Goal: Task Accomplishment & Management: Use online tool/utility

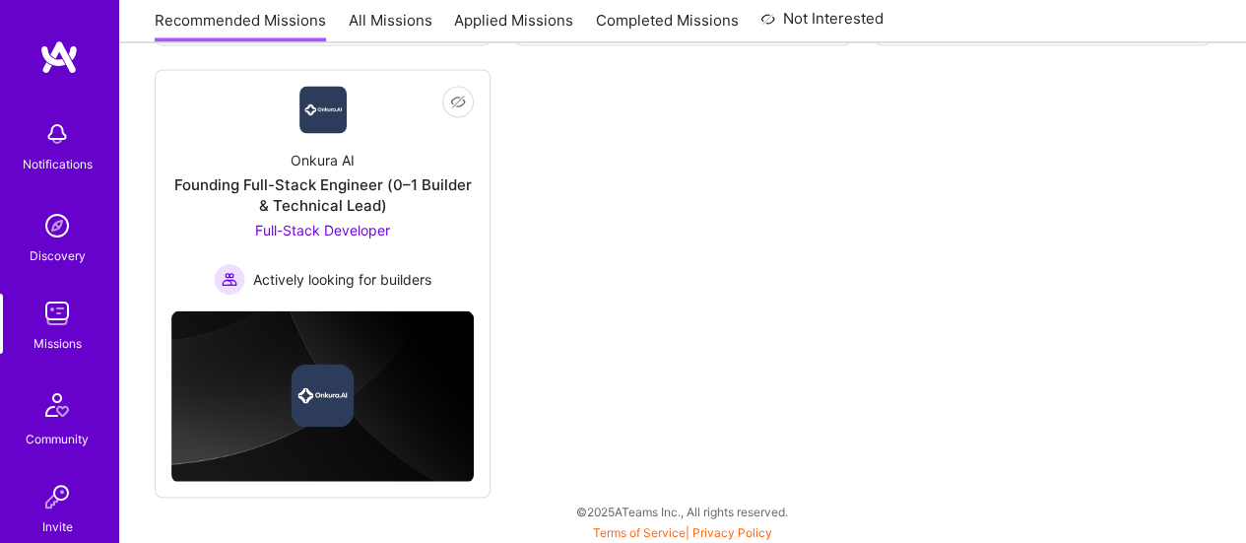
scroll to position [1660, 0]
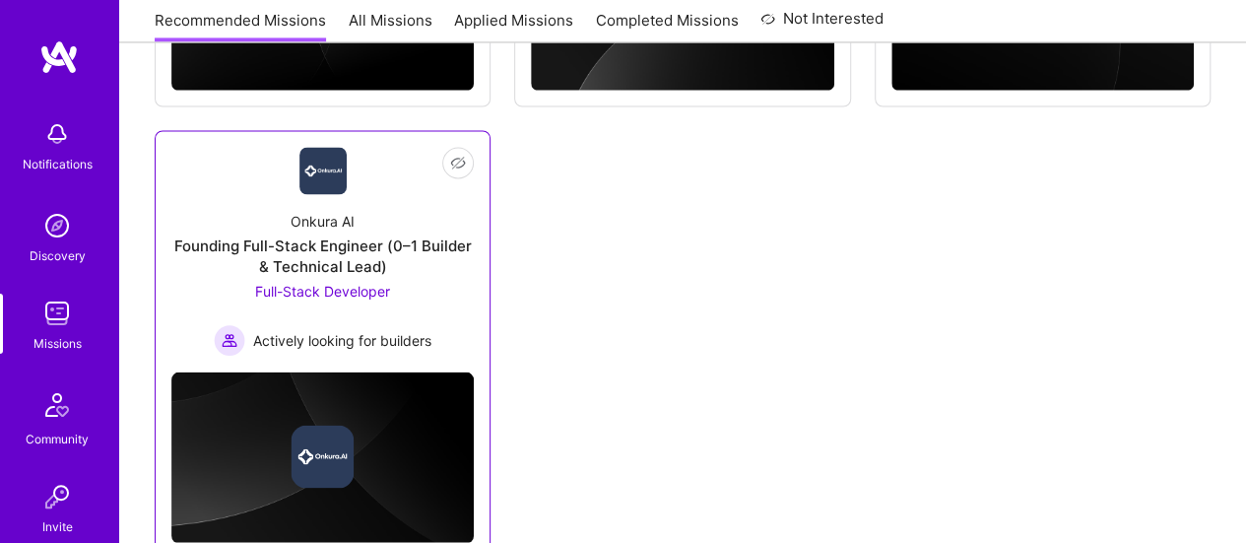
click at [318, 259] on div "Founding Full-Stack Engineer (0–1 Builder & Technical Lead)" at bounding box center [322, 254] width 302 height 41
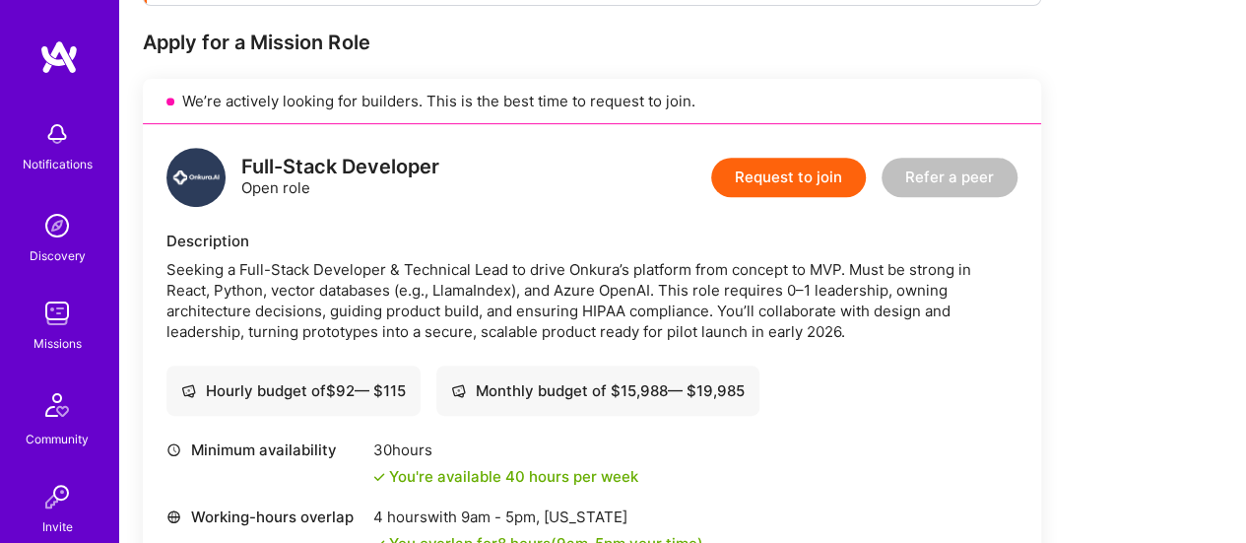
scroll to position [419, 0]
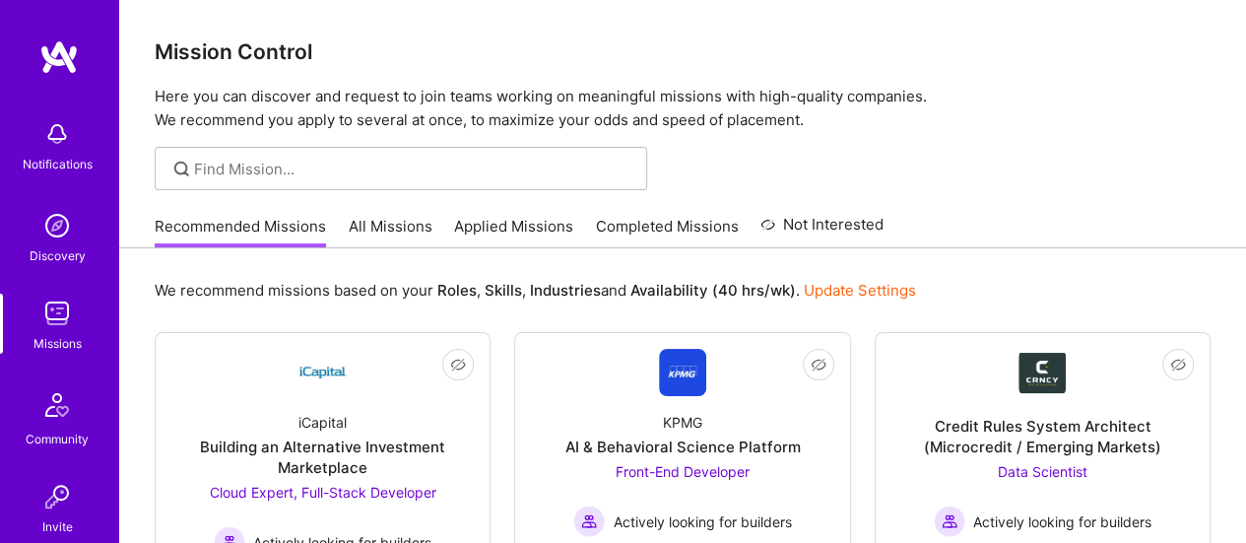
click at [408, 222] on link "All Missions" at bounding box center [391, 232] width 84 height 32
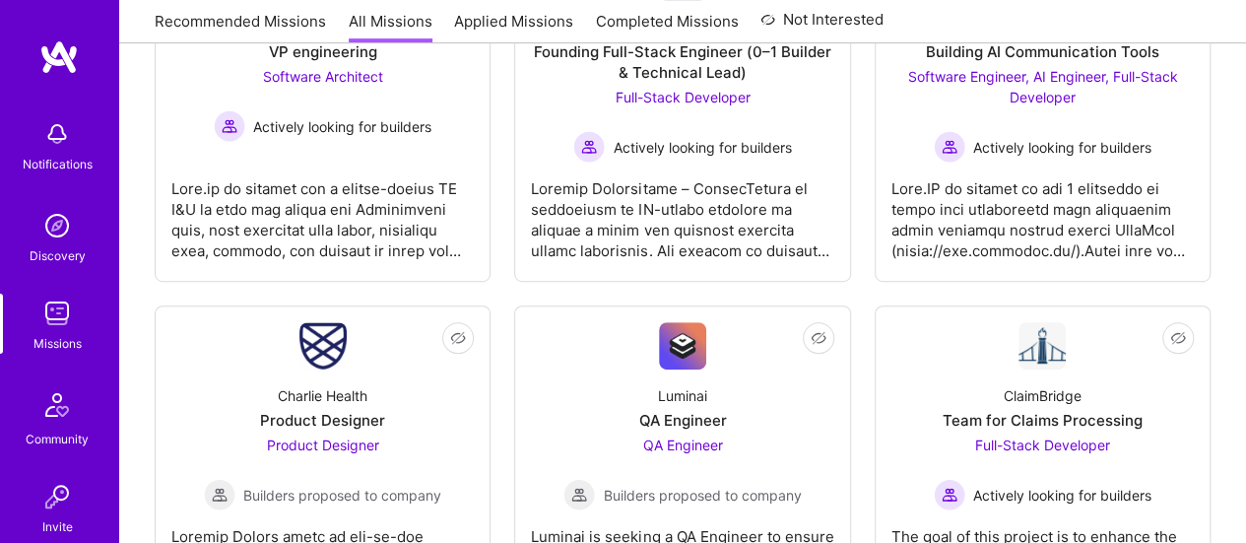
scroll to position [173, 0]
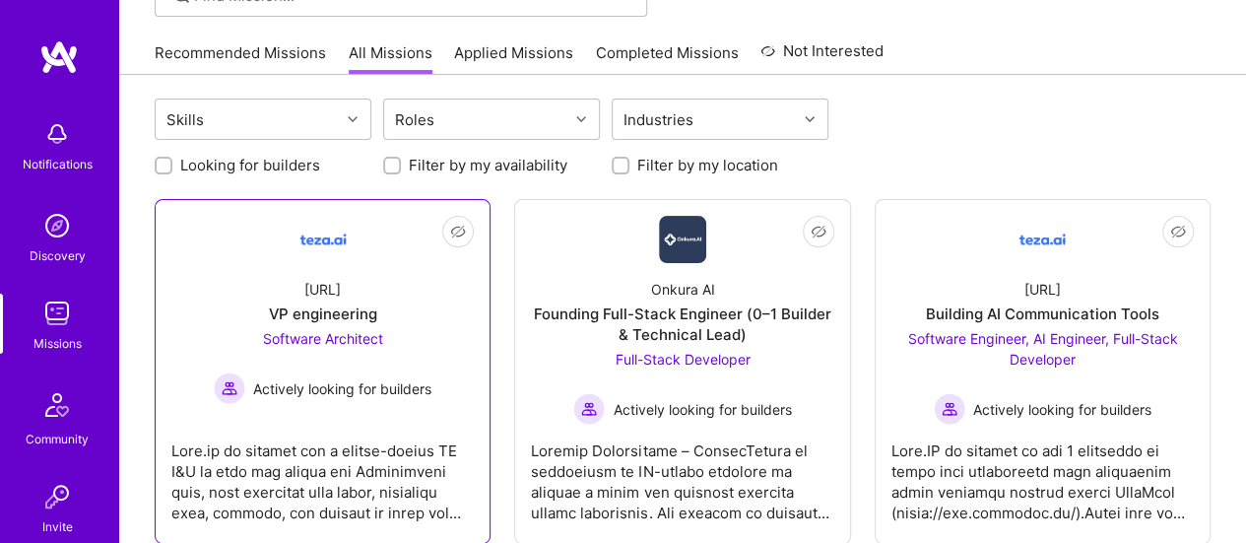
click at [320, 288] on div "[URL]" at bounding box center [322, 289] width 36 height 21
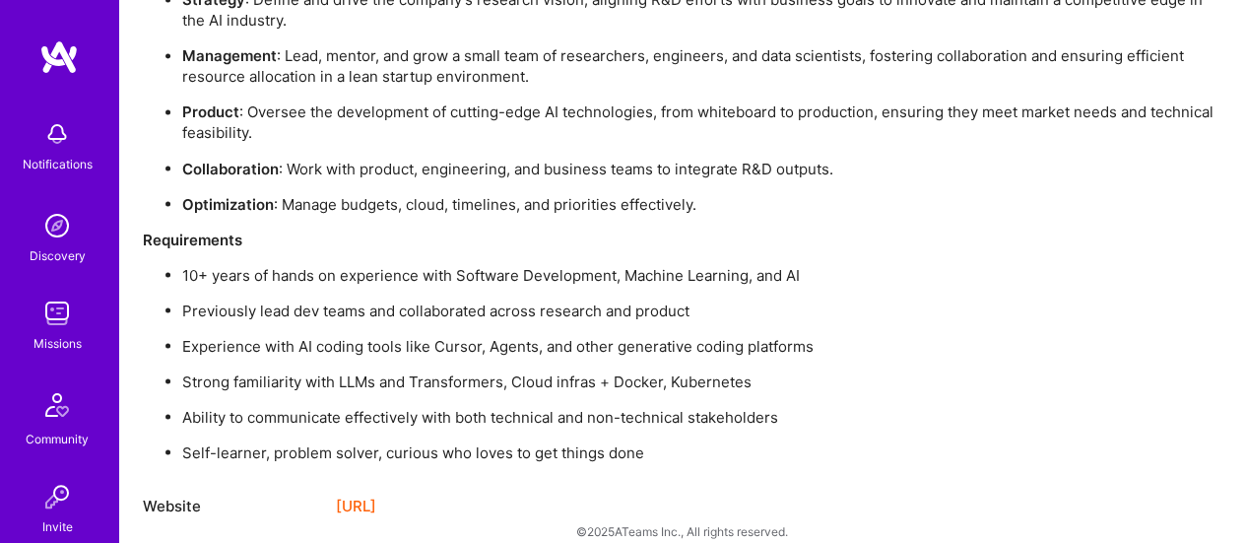
scroll to position [1713, 0]
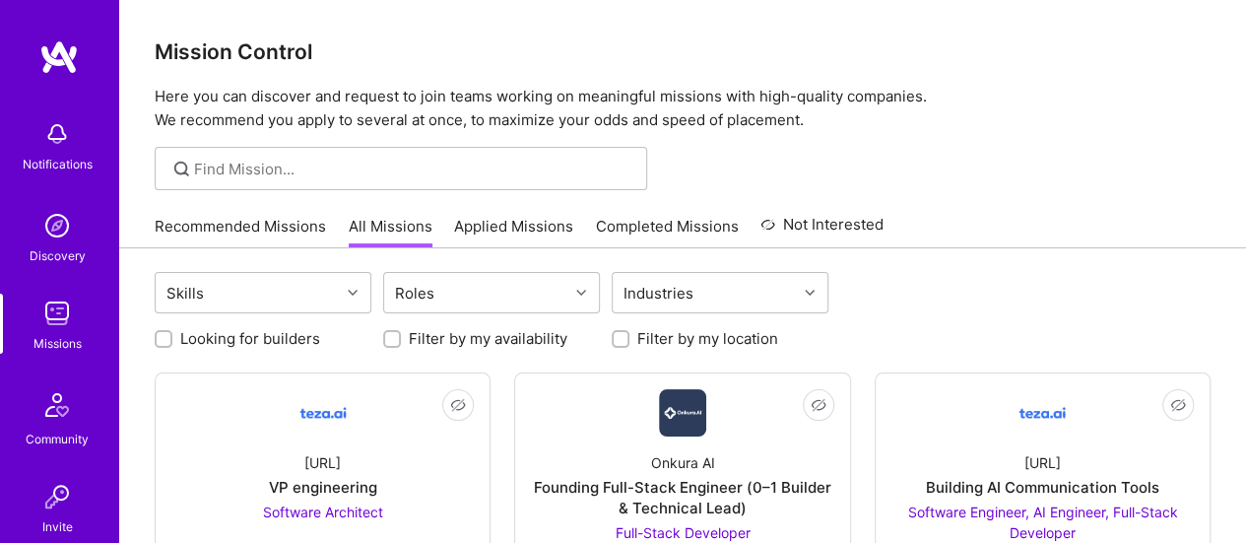
click at [490, 223] on link "Applied Missions" at bounding box center [513, 232] width 119 height 32
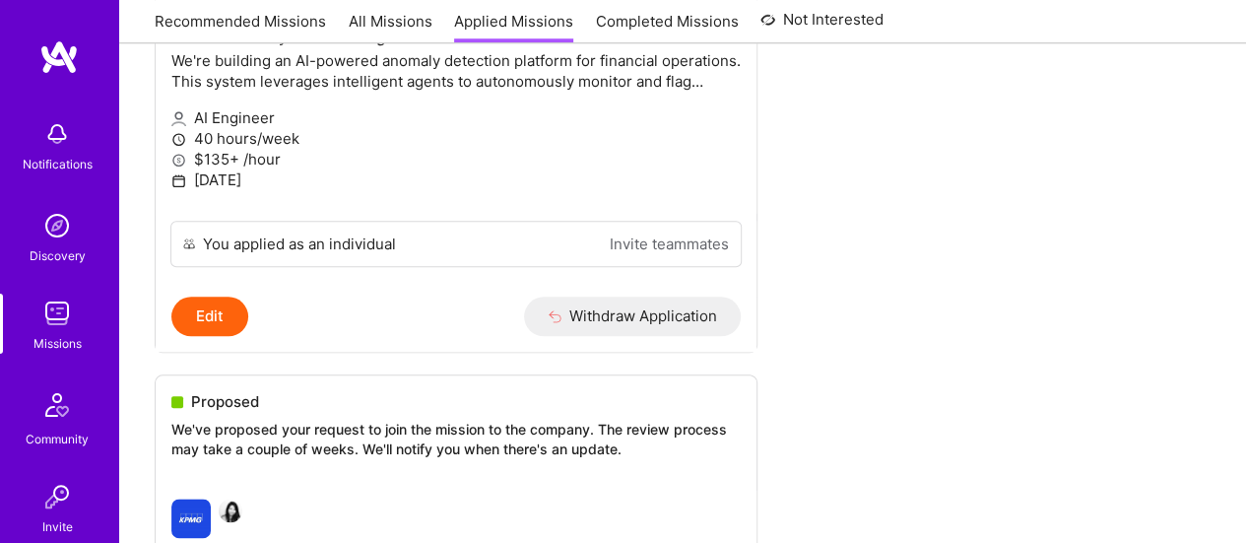
scroll to position [1051, 0]
